Goal: Task Accomplishment & Management: Use online tool/utility

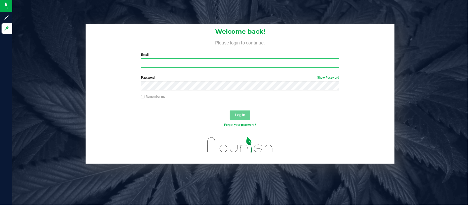
type input "[EMAIL_ADDRESS][DOMAIN_NAME]"
click at [239, 117] on button "Log In" at bounding box center [240, 114] width 21 height 9
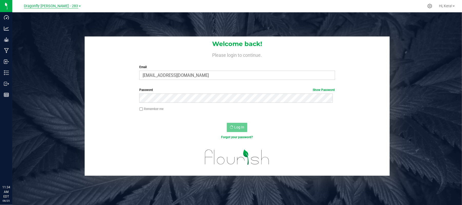
click at [65, 5] on span "Dragonfly [PERSON_NAME] - 283" at bounding box center [51, 6] width 54 height 5
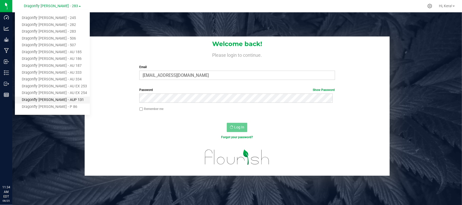
click at [62, 101] on link "Dragonfly [PERSON_NAME] - AUP 131" at bounding box center [52, 100] width 75 height 7
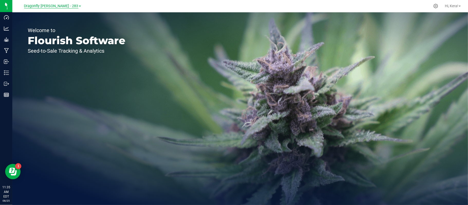
click at [59, 7] on span "Dragonfly [PERSON_NAME] - 283" at bounding box center [51, 6] width 54 height 5
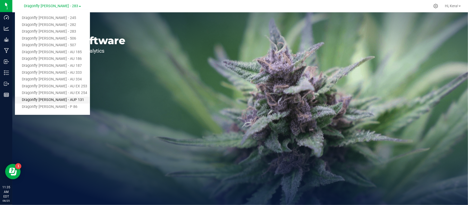
click at [65, 100] on link "Dragonfly [PERSON_NAME] - AUP 131" at bounding box center [52, 100] width 75 height 7
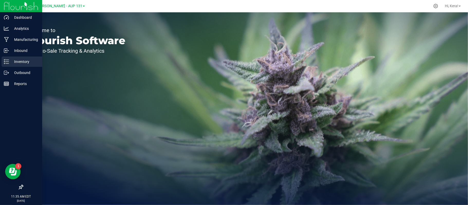
click at [18, 61] on p "Inventory" at bounding box center [24, 62] width 31 height 6
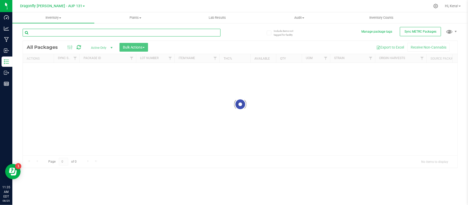
click at [65, 33] on input "text" at bounding box center [122, 33] width 198 height 8
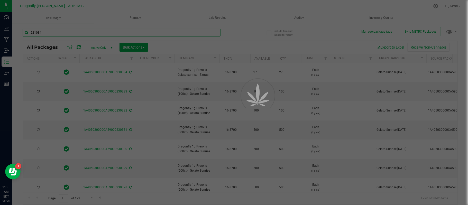
type input "221084"
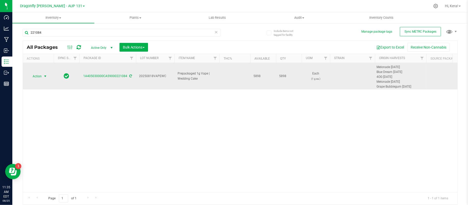
click at [36, 74] on span "Action" at bounding box center [35, 76] width 14 height 7
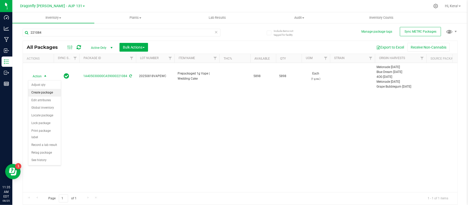
click at [49, 95] on li "Create package" at bounding box center [44, 93] width 33 height 8
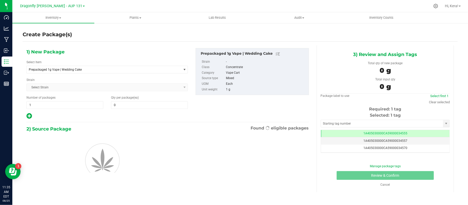
type input "0"
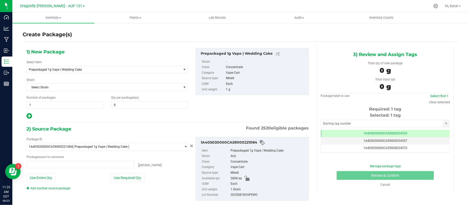
type input "0 ea"
click at [81, 71] on span "Prepackaged 1g Vape | Wedding Cake" at bounding box center [104, 69] width 154 height 7
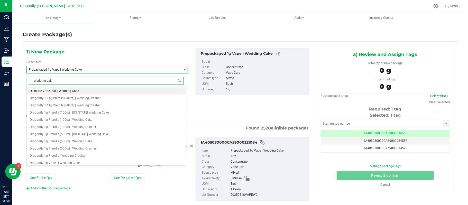
type input "Wedding cake"
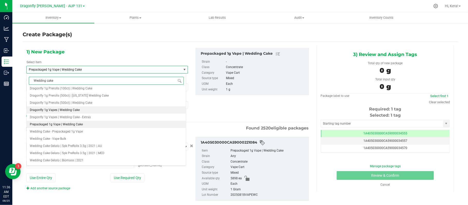
click at [92, 110] on li "Dragonfly 1g Vapes | Wedding Cake" at bounding box center [106, 109] width 159 height 7
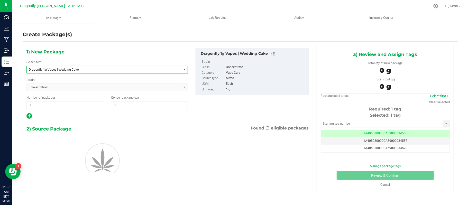
type input "0"
click at [62, 104] on input "1" at bounding box center [65, 104] width 76 height 7
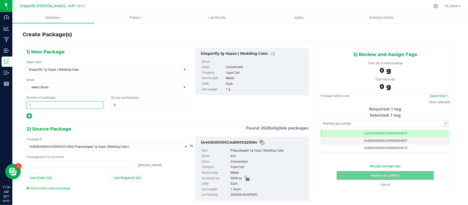
type input "0 ea"
type input "58"
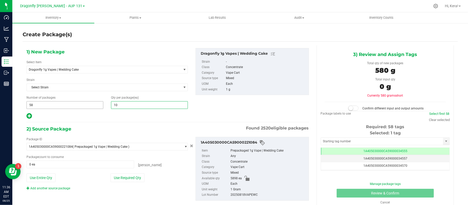
type input "100"
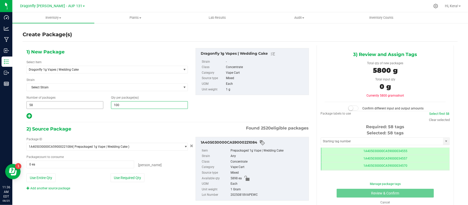
type input "100"
click at [126, 179] on button "Use Required Qty" at bounding box center [127, 177] width 34 height 9
type input "5800 ea"
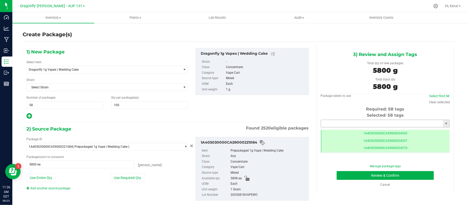
click at [352, 125] on input "text" at bounding box center [382, 123] width 122 height 7
paste input "1A405030000CA59000231016"
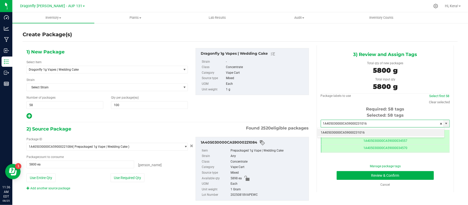
click at [331, 134] on li "1A405030000CA59000231016" at bounding box center [380, 133] width 127 height 8
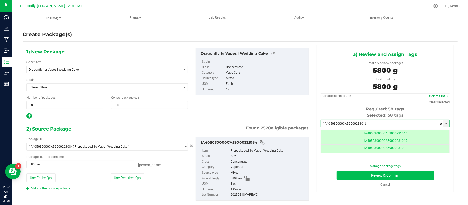
type input "1A405030000CA59000231016"
click at [392, 176] on button "Review & Confirm" at bounding box center [384, 175] width 97 height 9
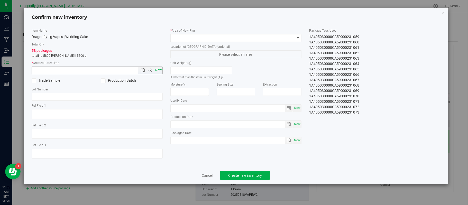
click at [158, 70] on span "Now" at bounding box center [158, 69] width 9 height 7
type input "[DATE] 11:36 AM"
click at [203, 37] on span at bounding box center [232, 37] width 124 height 7
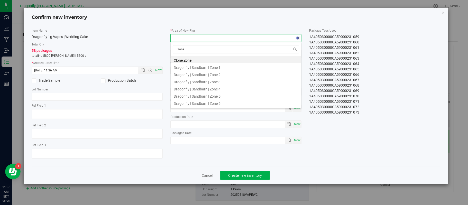
type input "zone 1"
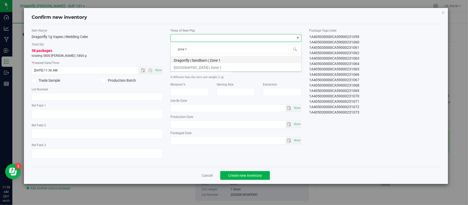
click at [208, 61] on li "Dragonfly | Sandbarn | Zone 1" at bounding box center [235, 59] width 130 height 7
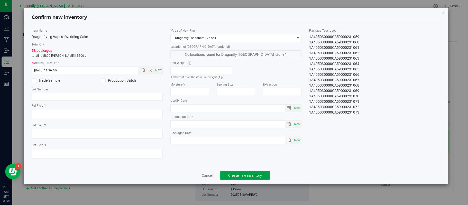
click at [249, 176] on span "Create new inventory" at bounding box center [245, 175] width 34 height 4
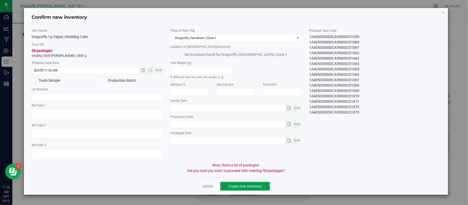
click at [255, 185] on button "Create new inventory" at bounding box center [245, 186] width 50 height 9
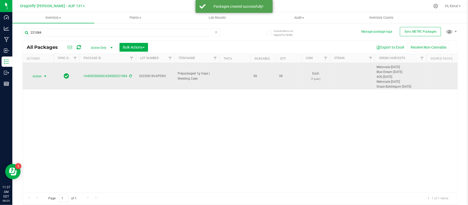
click at [33, 74] on span "Action" at bounding box center [35, 76] width 14 height 7
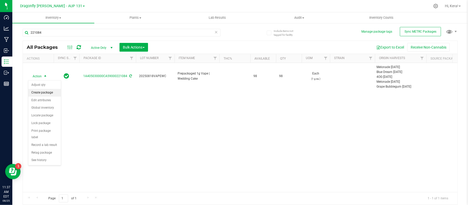
click at [48, 92] on li "Create package" at bounding box center [44, 93] width 33 height 8
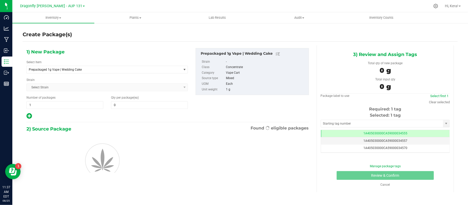
type input "0"
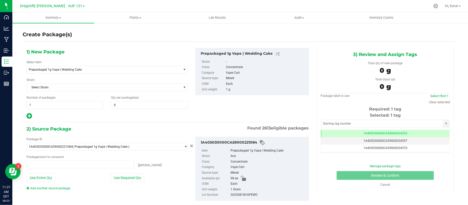
type input "0 ea"
click at [96, 71] on span "Prepackaged 1g Vape | Wedding Cake" at bounding box center [101, 70] width 144 height 4
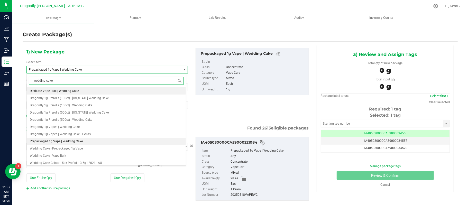
click at [33, 81] on input "wedding cake" at bounding box center [106, 81] width 155 height 8
type input "| wedding cake"
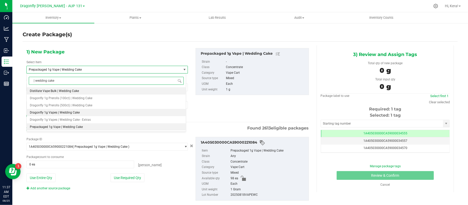
click at [94, 110] on li "Dragonfly 1g Vapes | Wedding Cake" at bounding box center [106, 112] width 159 height 7
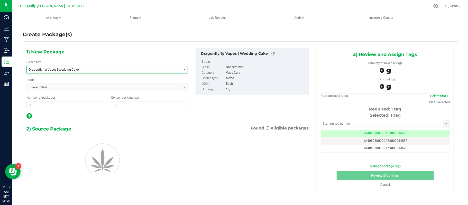
type input "0"
click at [85, 67] on span "Dragonfly 1g Vapes | Wedding Cake" at bounding box center [104, 69] width 154 height 7
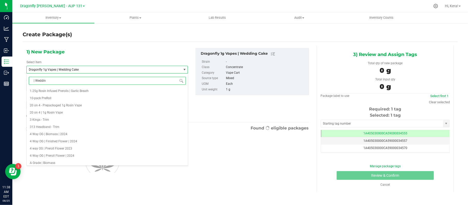
type input "| Wedding"
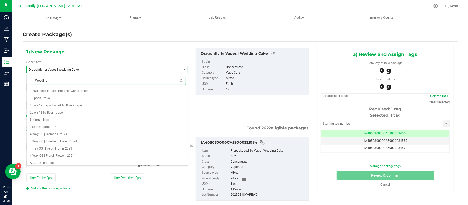
type input "0 ea"
type input "| Wedding Cake"
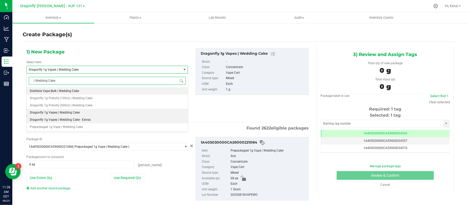
click at [90, 122] on li "Dragonfly 1g Vapes | Wedding Cake - Extras" at bounding box center [107, 119] width 161 height 7
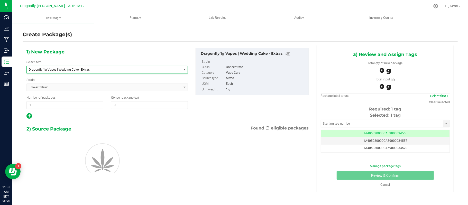
type input "0"
click at [82, 104] on span "1 1" at bounding box center [64, 105] width 77 height 8
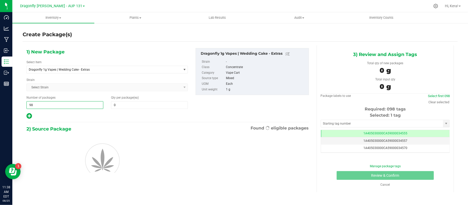
type input "9"
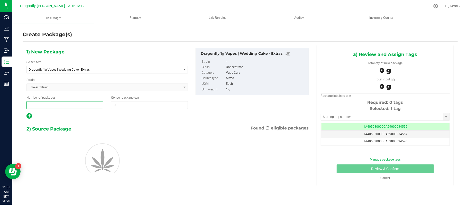
type input "1"
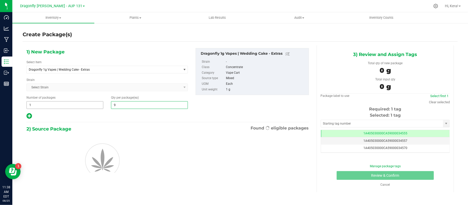
type input "98"
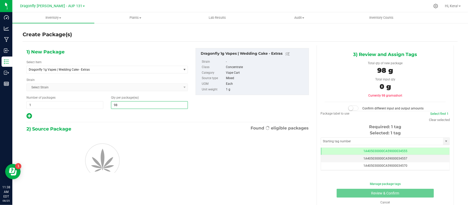
type input "98"
click at [113, 114] on div at bounding box center [106, 116] width 161 height 7
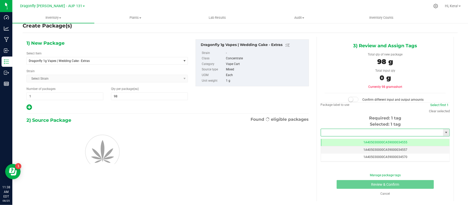
click at [346, 131] on input "text" at bounding box center [382, 132] width 122 height 7
paste input "1A405030000CA59000231074"
type input "1A405030000CA59000231074"
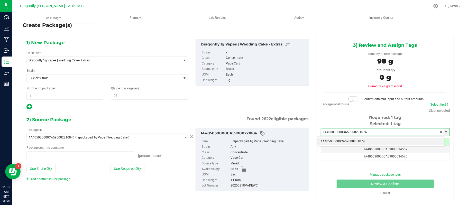
type input "0 ea"
click at [368, 141] on li "1A405030000CA59000231074" at bounding box center [380, 142] width 127 height 8
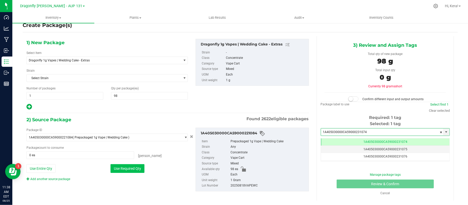
type input "1A405030000CA59000231074"
click at [122, 170] on button "Use Required Qty" at bounding box center [127, 168] width 34 height 9
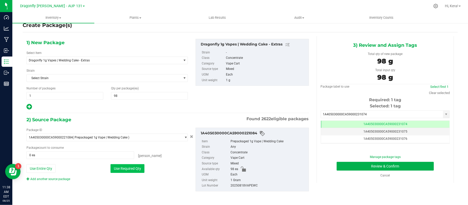
type input "98 ea"
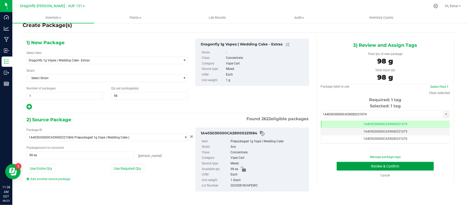
click at [352, 166] on button "Review & Confirm" at bounding box center [384, 166] width 97 height 9
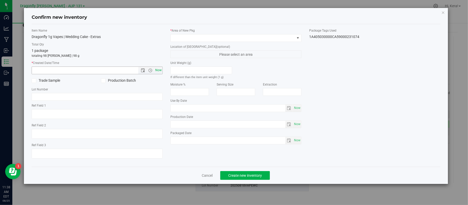
click at [158, 69] on span "Now" at bounding box center [158, 69] width 9 height 7
type input "[DATE] 11:38 AM"
click at [185, 39] on span at bounding box center [232, 37] width 124 height 7
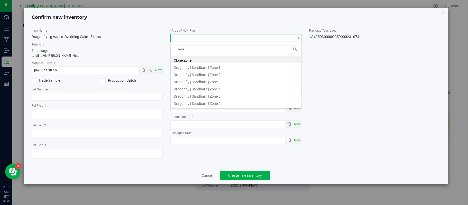
type input "zone 2"
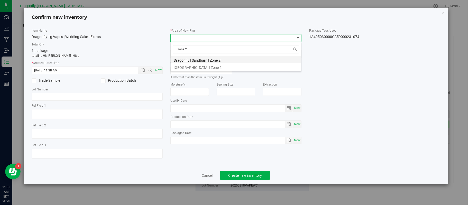
click at [206, 60] on li "Dragonfly | Sandbarn | Zone 2" at bounding box center [235, 59] width 130 height 7
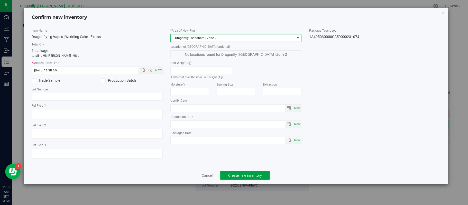
click at [224, 175] on button "Create new inventory" at bounding box center [245, 175] width 50 height 9
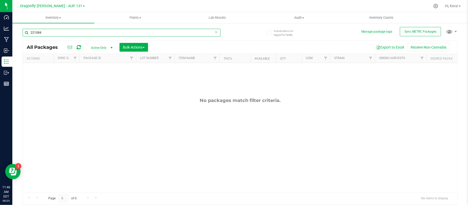
click at [167, 33] on input "221084" at bounding box center [122, 33] width 198 height 8
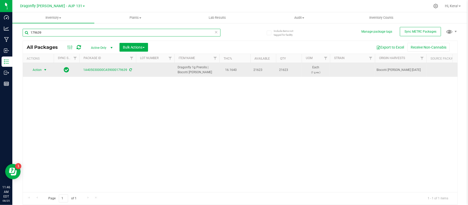
type input "179639"
click at [39, 70] on span "Action" at bounding box center [35, 69] width 14 height 7
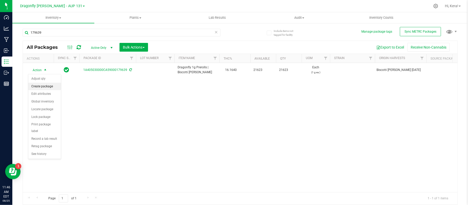
click at [52, 88] on li "Create package" at bounding box center [44, 87] width 33 height 8
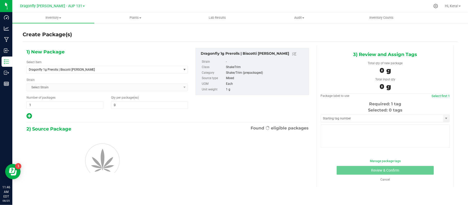
type input "0"
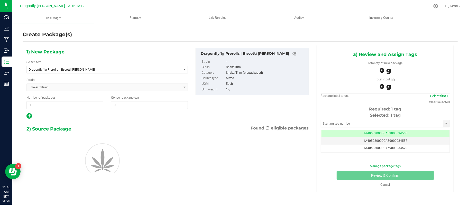
scroll to position [0, 0]
click at [66, 106] on span "1 1" at bounding box center [64, 105] width 77 height 8
type input "0"
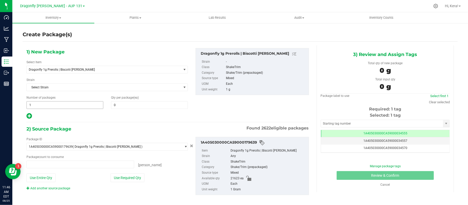
type input "0 ea"
click at [71, 104] on span "1 1" at bounding box center [64, 105] width 77 height 8
type input "43"
click at [121, 107] on span at bounding box center [149, 105] width 77 height 8
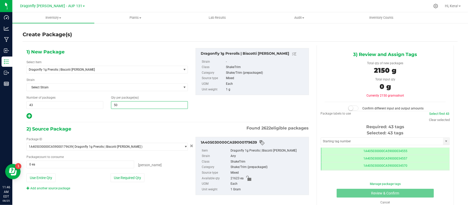
type input "500"
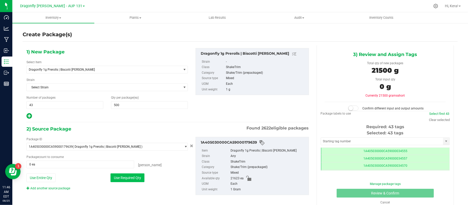
click at [119, 179] on button "Use Required Qty" at bounding box center [127, 177] width 34 height 9
type input "21500 ea"
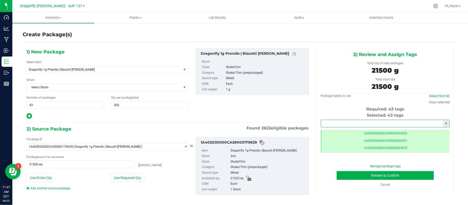
click at [332, 126] on input "text" at bounding box center [382, 123] width 122 height 7
paste input "1A405030000CA59000223193"
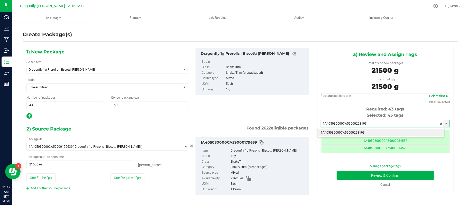
click at [359, 132] on li "1A405030000CA59000223193" at bounding box center [380, 133] width 127 height 8
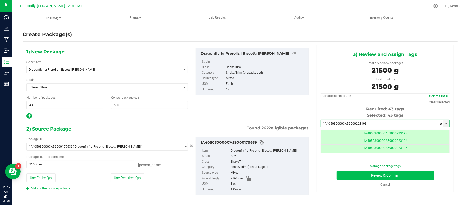
type input "1A405030000CA59000223193"
click at [358, 176] on button "Review & Confirm" at bounding box center [384, 175] width 97 height 9
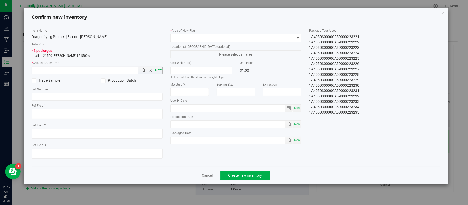
click at [157, 73] on span "Now" at bounding box center [158, 69] width 9 height 7
type input "[DATE] 11:47 AM"
click at [192, 36] on span at bounding box center [232, 37] width 124 height 7
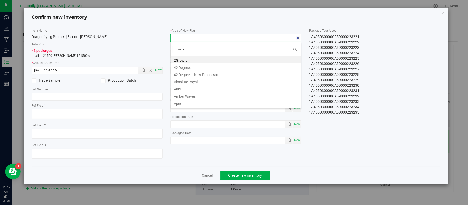
type input "zone 1"
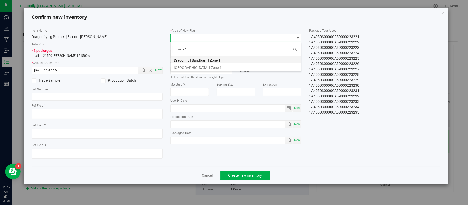
click at [197, 59] on li "Dragonfly | Sandbarn | Zone 1" at bounding box center [235, 59] width 130 height 7
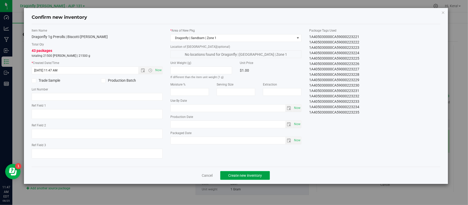
click at [253, 175] on button "Create new inventory" at bounding box center [245, 175] width 50 height 9
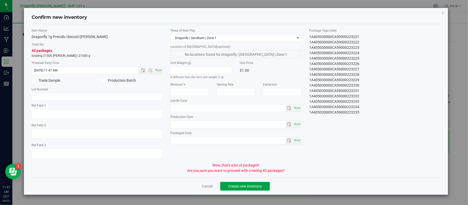
click at [253, 186] on span "Create new inventory" at bounding box center [245, 186] width 34 height 4
